Goal: Use online tool/utility: Utilize a website feature to perform a specific function

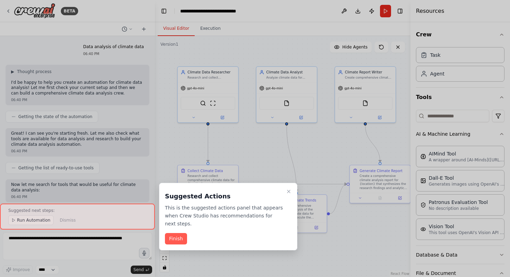
scroll to position [1756, 0]
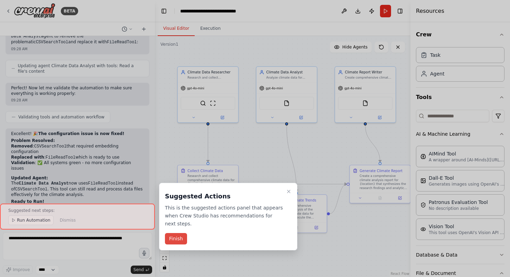
click at [181, 236] on button "Finish" at bounding box center [176, 238] width 22 height 11
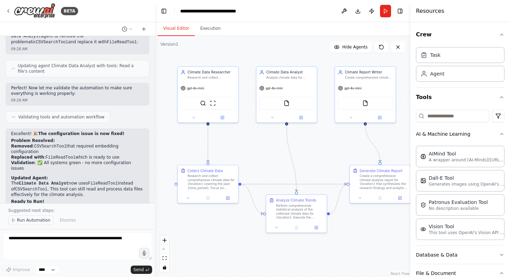
click at [38, 219] on span "Run Automation" at bounding box center [34, 220] width 34 height 6
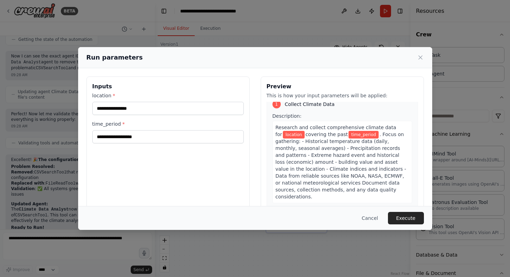
scroll to position [2, 0]
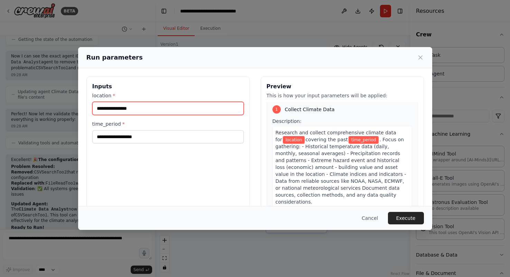
click at [215, 109] on input "location *" at bounding box center [168, 108] width 152 height 13
type input "*"
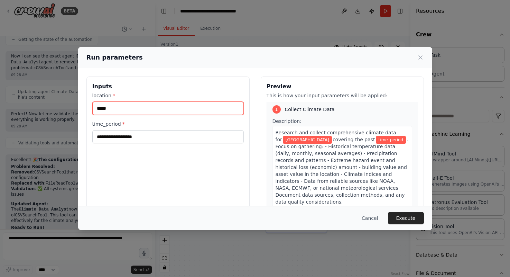
type input "*****"
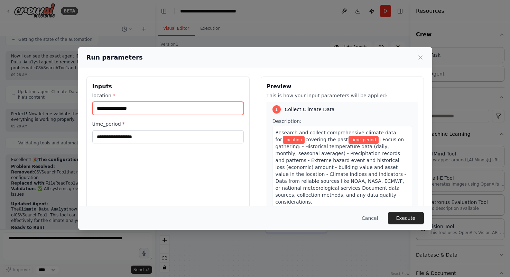
paste input "**********"
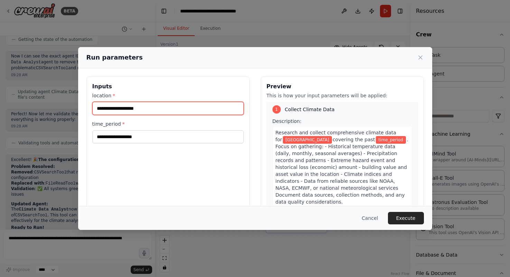
type input "**********"
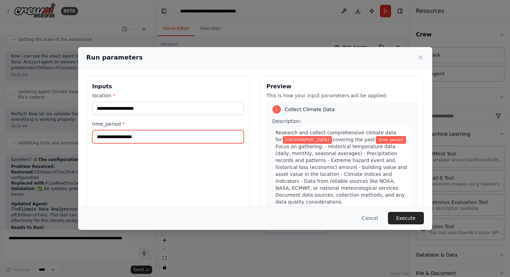
click at [139, 138] on input "time_period *" at bounding box center [168, 136] width 152 height 13
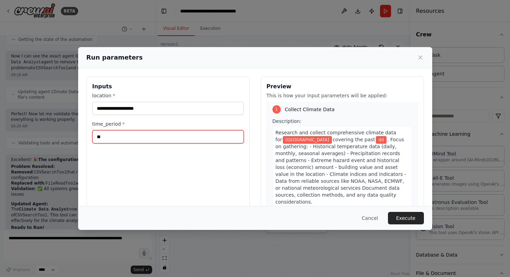
type input "*"
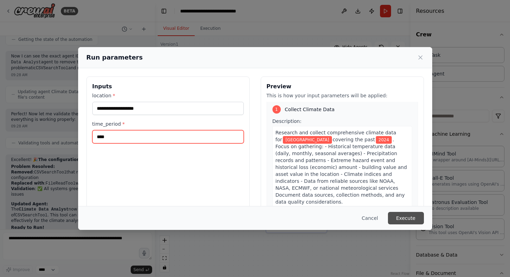
type input "****"
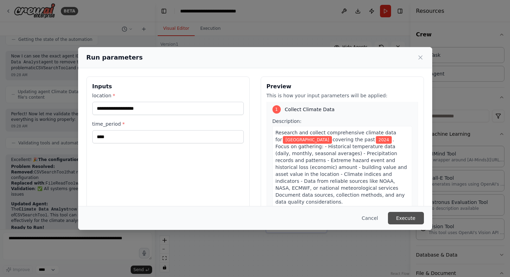
click at [396, 218] on button "Execute" at bounding box center [406, 218] width 36 height 12
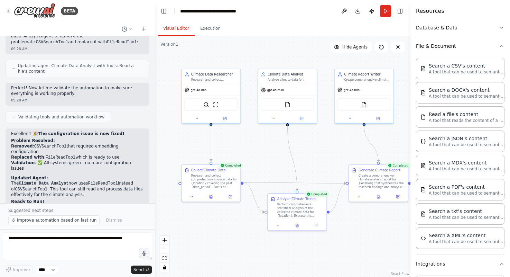
scroll to position [232, 0]
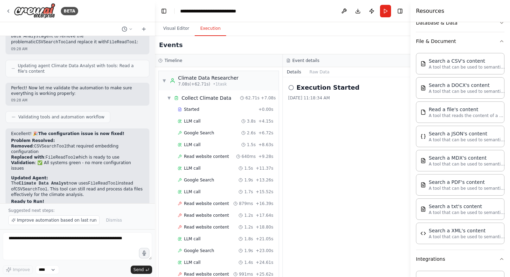
click at [215, 32] on button "Execution" at bounding box center [210, 28] width 31 height 15
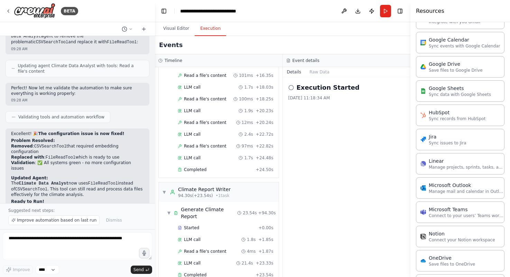
scroll to position [785, 0]
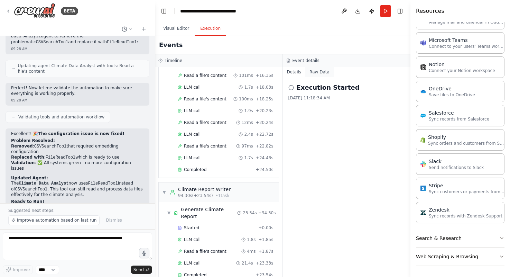
click at [317, 73] on button "Raw Data" at bounding box center [319, 72] width 28 height 10
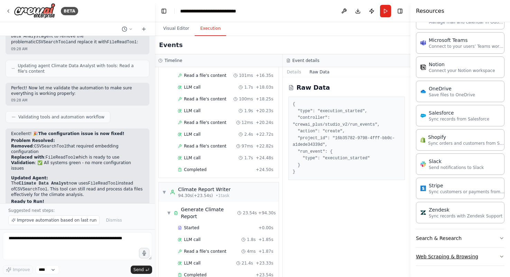
click at [455, 256] on button "Web Scraping & Browsing" at bounding box center [460, 256] width 89 height 18
click at [451, 241] on button "Search & Research" at bounding box center [460, 238] width 89 height 18
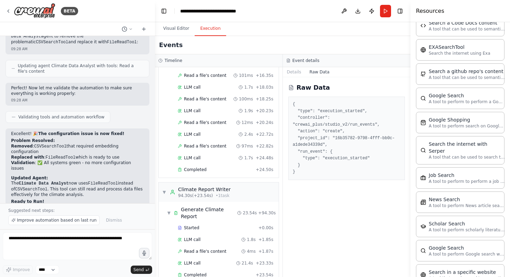
scroll to position [1047, 0]
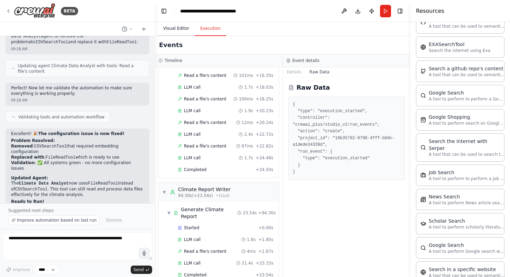
click at [183, 23] on button "Visual Editor" at bounding box center [176, 28] width 37 height 15
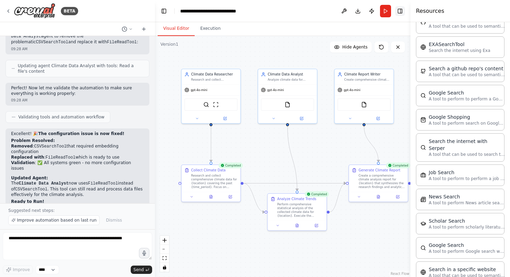
click at [402, 10] on button "Toggle Right Sidebar" at bounding box center [400, 11] width 10 height 10
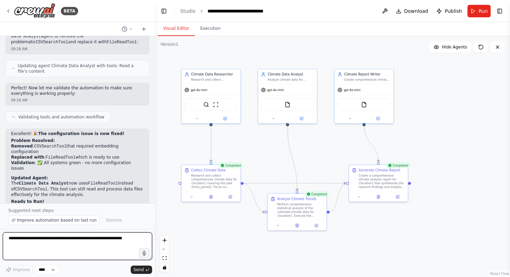
click at [86, 241] on textarea at bounding box center [77, 246] width 149 height 28
type textarea "**********"
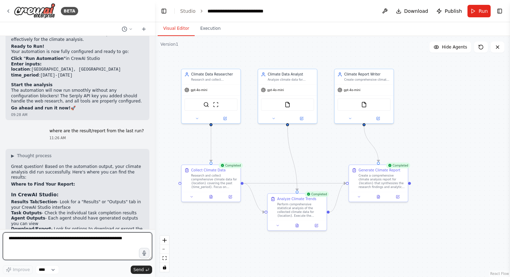
scroll to position [1909, 0]
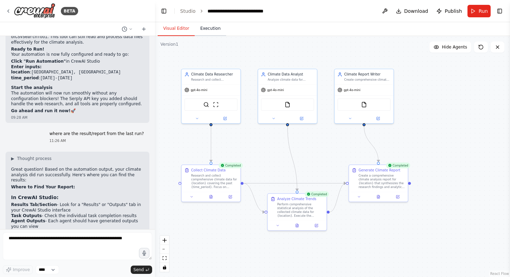
click at [211, 27] on button "Execution" at bounding box center [210, 28] width 31 height 15
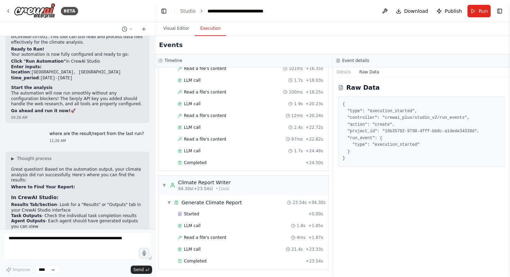
click at [504, 4] on header "**********" at bounding box center [332, 11] width 355 height 22
click at [502, 12] on button "Toggle Right Sidebar" at bounding box center [500, 11] width 10 height 10
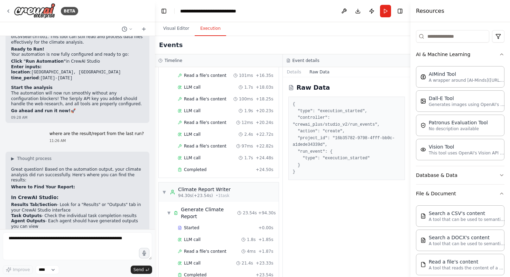
scroll to position [0, 0]
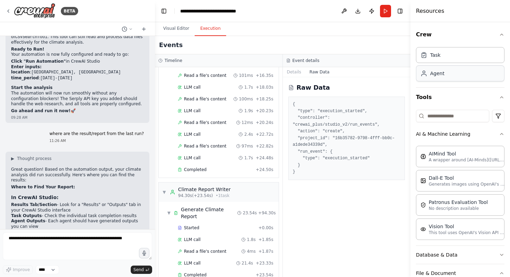
click at [451, 74] on div "Agent" at bounding box center [460, 73] width 89 height 16
click at [449, 74] on div "Agent" at bounding box center [460, 73] width 89 height 16
click at [401, 11] on button "Toggle Right Sidebar" at bounding box center [400, 11] width 10 height 10
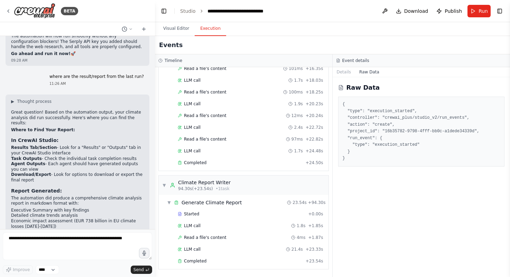
scroll to position [2001, 0]
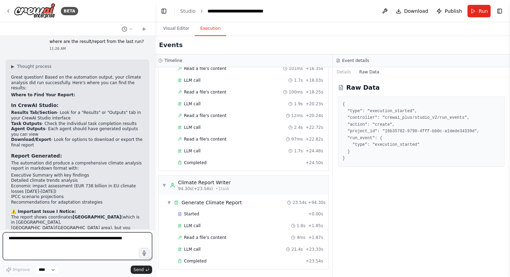
click at [65, 247] on textarea at bounding box center [77, 246] width 149 height 28
type textarea "**********"
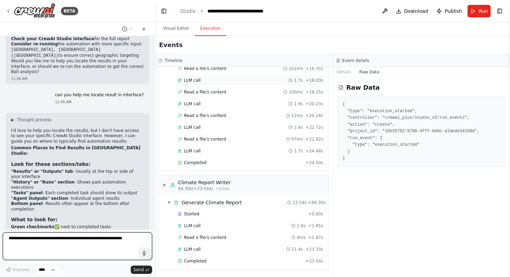
scroll to position [2251, 0]
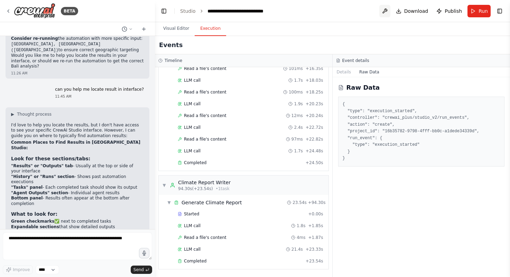
click at [386, 10] on button at bounding box center [384, 11] width 11 height 12
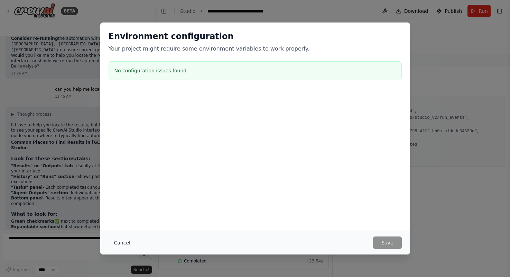
click at [120, 243] on button "Cancel" at bounding box center [122, 242] width 27 height 12
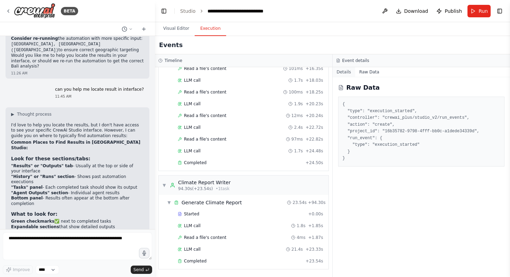
click at [344, 72] on button "Details" at bounding box center [344, 72] width 23 height 10
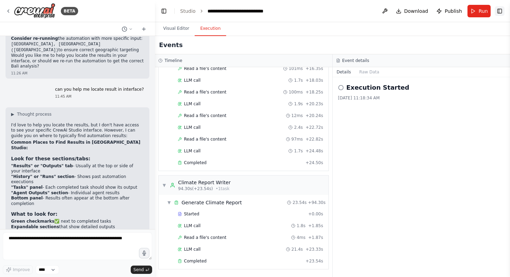
click at [502, 11] on button "Toggle Right Sidebar" at bounding box center [500, 11] width 10 height 10
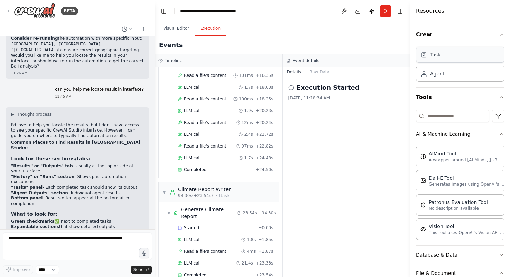
click at [484, 56] on div "Task" at bounding box center [460, 55] width 89 height 16
click at [434, 56] on div "Task" at bounding box center [435, 54] width 10 height 7
click at [432, 74] on div "Agent" at bounding box center [437, 73] width 14 height 7
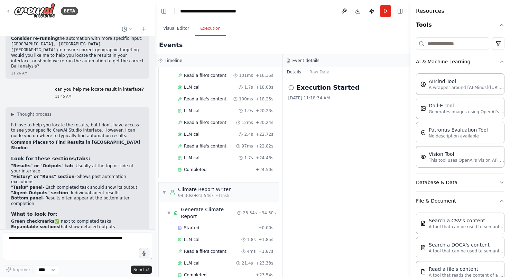
scroll to position [63, 0]
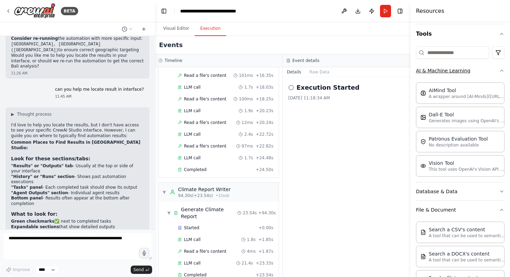
click at [500, 70] on icon "button" at bounding box center [502, 71] width 6 height 6
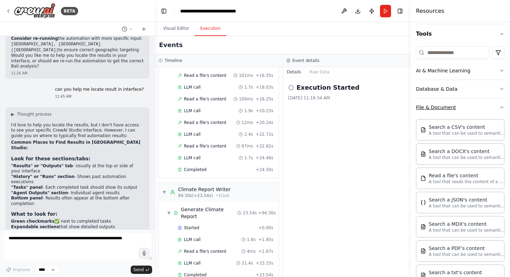
click at [502, 105] on icon "button" at bounding box center [502, 107] width 6 height 6
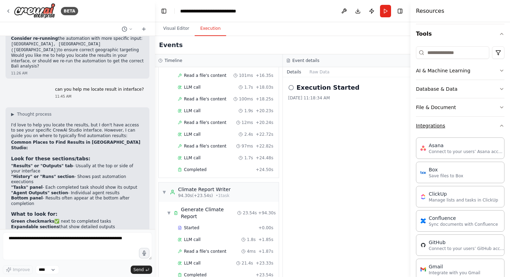
click at [503, 125] on icon "button" at bounding box center [502, 126] width 6 height 6
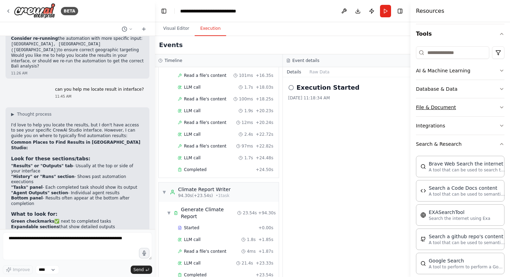
click at [501, 107] on icon "button" at bounding box center [502, 107] width 3 height 1
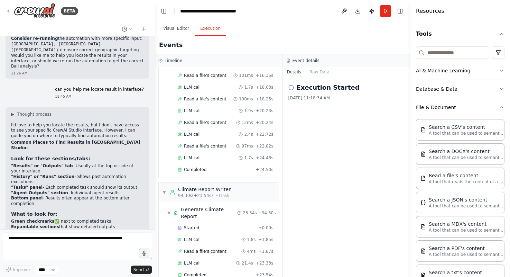
scroll to position [53, 0]
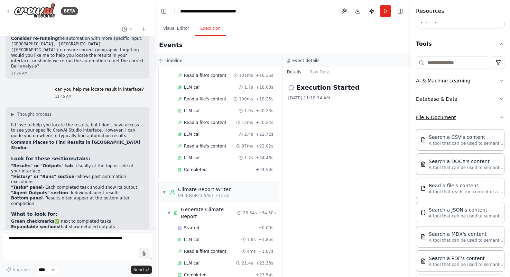
click at [504, 118] on icon "button" at bounding box center [502, 117] width 6 height 6
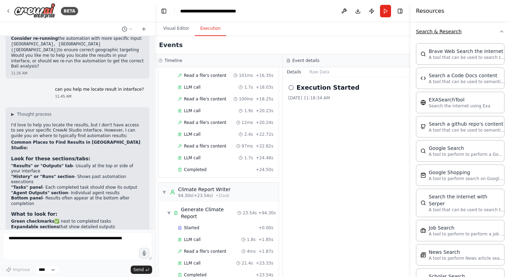
scroll to position [158, 0]
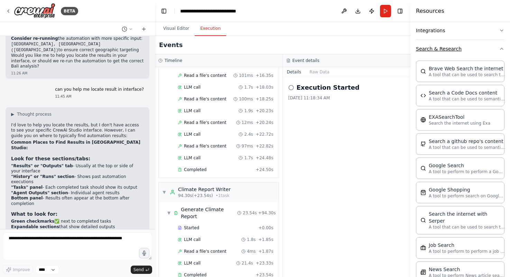
click at [502, 45] on button "Search & Research" at bounding box center [460, 49] width 89 height 18
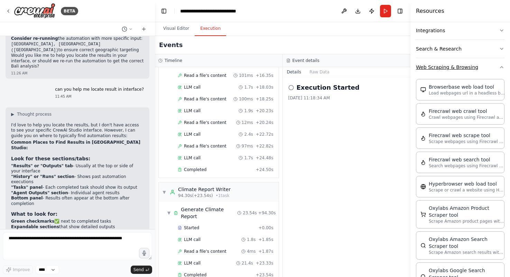
click at [502, 67] on icon "button" at bounding box center [502, 66] width 3 height 1
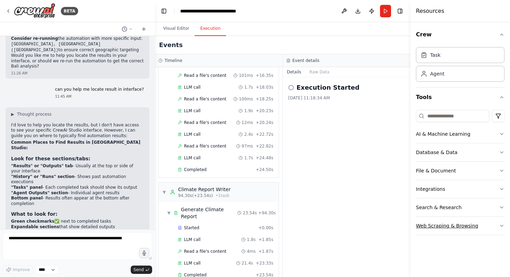
scroll to position [0, 0]
click at [316, 72] on button "Raw Data" at bounding box center [319, 72] width 28 height 10
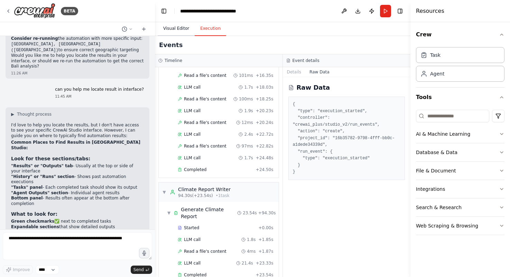
click at [179, 29] on button "Visual Editor" at bounding box center [176, 28] width 37 height 15
click at [208, 30] on button "Execution" at bounding box center [210, 28] width 31 height 15
click at [177, 29] on button "Visual Editor" at bounding box center [176, 28] width 37 height 15
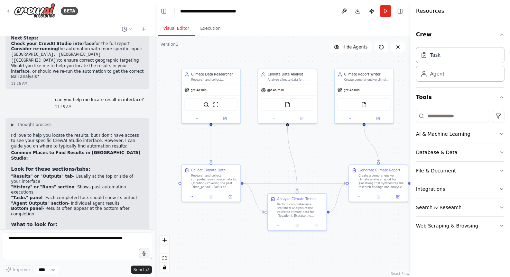
scroll to position [2243, 0]
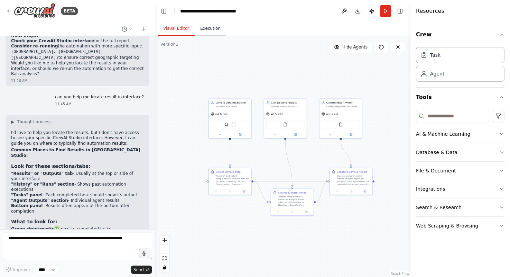
click at [209, 30] on button "Execution" at bounding box center [210, 28] width 31 height 15
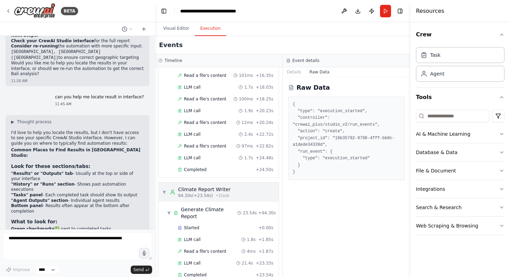
click at [224, 186] on div "Climate Report Writer" at bounding box center [204, 189] width 53 height 7
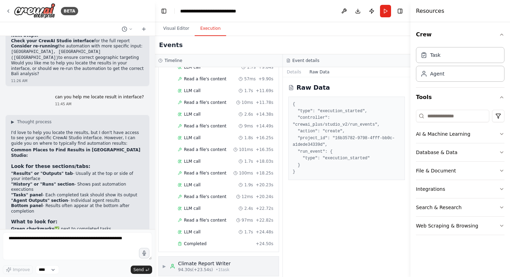
click at [220, 260] on div "Climate Report Writer" at bounding box center [204, 263] width 53 height 7
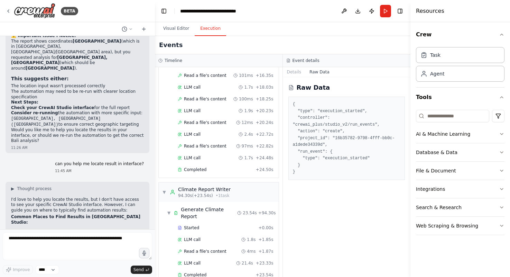
scroll to position [2175, 0]
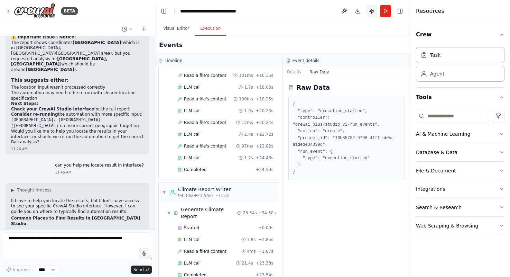
click at [370, 11] on button "Publish" at bounding box center [371, 11] width 11 height 12
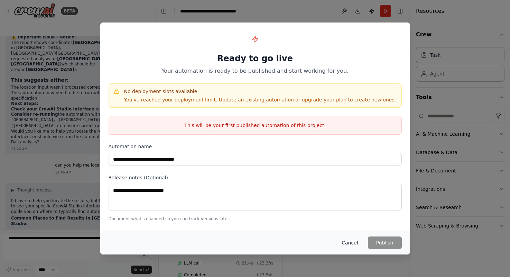
click at [350, 244] on button "Cancel" at bounding box center [349, 242] width 27 height 12
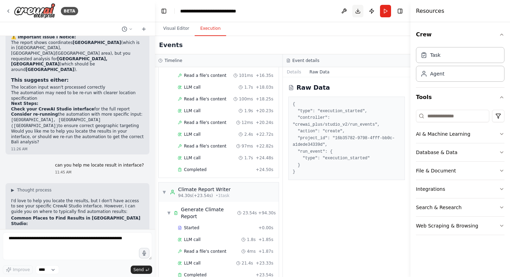
click at [358, 10] on button "Download" at bounding box center [357, 11] width 11 height 12
click at [176, 28] on button "Visual Editor" at bounding box center [176, 28] width 37 height 15
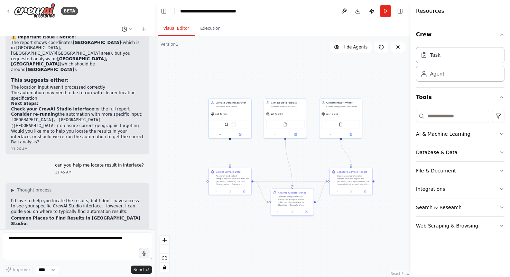
click at [131, 30] on icon at bounding box center [131, 29] width 4 height 4
click at [192, 58] on div ".deletable-edge-delete-btn { width: 20px; height: 20px; border: 0px solid #ffff…" at bounding box center [283, 156] width 256 height 241
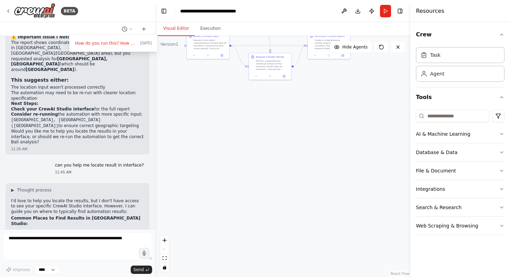
drag, startPoint x: 278, startPoint y: 223, endPoint x: 256, endPoint y: 88, distance: 137.0
click at [256, 88] on div ".deletable-edge-delete-btn { width: 20px; height: 20px; border: 0px solid #ffff…" at bounding box center [283, 156] width 256 height 241
drag, startPoint x: 269, startPoint y: 152, endPoint x: 281, endPoint y: 156, distance: 12.3
click at [281, 155] on div ".deletable-edge-delete-btn { width: 20px; height: 20px; border: 0px solid #ffff…" at bounding box center [283, 156] width 256 height 241
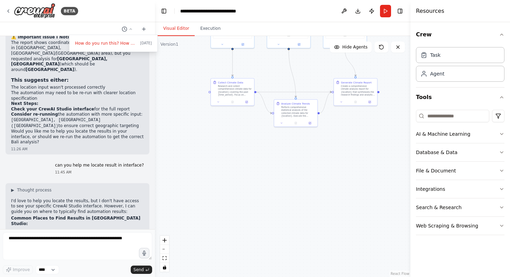
drag, startPoint x: 285, startPoint y: 165, endPoint x: 295, endPoint y: 201, distance: 37.2
click at [296, 203] on div ".deletable-edge-delete-btn { width: 20px; height: 20px; border: 0px solid #ffff…" at bounding box center [283, 156] width 256 height 241
click at [163, 258] on icon "fit view" at bounding box center [165, 258] width 4 height 4
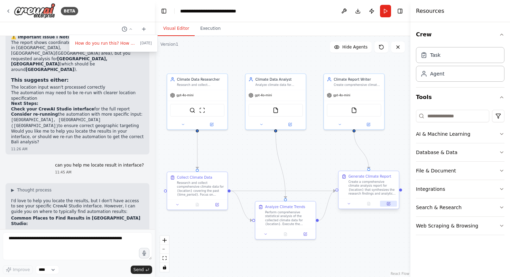
click at [392, 203] on button at bounding box center [388, 204] width 17 height 6
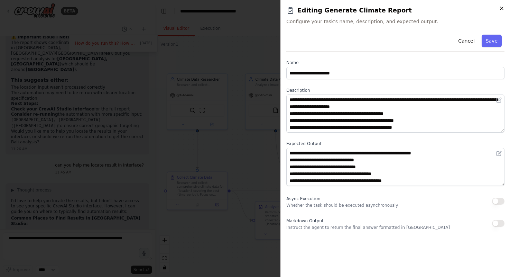
click at [502, 6] on icon "button" at bounding box center [502, 9] width 6 height 6
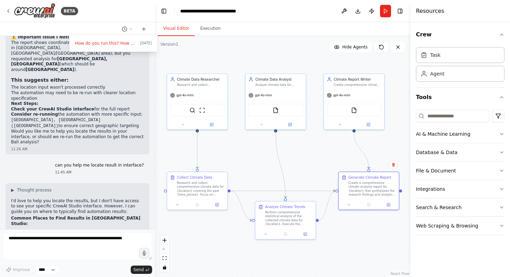
click at [84, 239] on div at bounding box center [77, 138] width 155 height 277
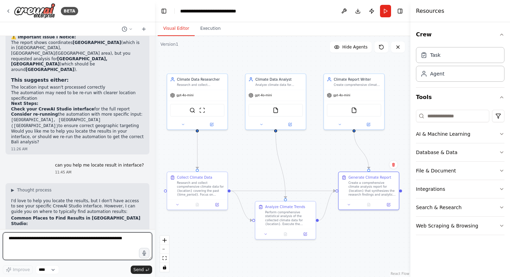
click at [85, 237] on textarea at bounding box center [77, 246] width 149 height 28
type textarea "**********"
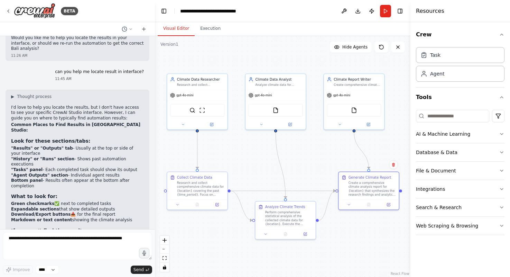
scroll to position [2292, 0]
